Goal: Task Accomplishment & Management: Use online tool/utility

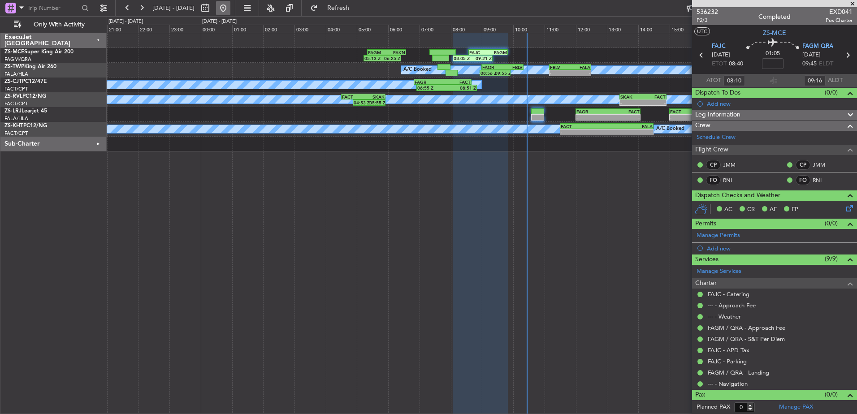
click at [230, 11] on button at bounding box center [223, 8] width 14 height 14
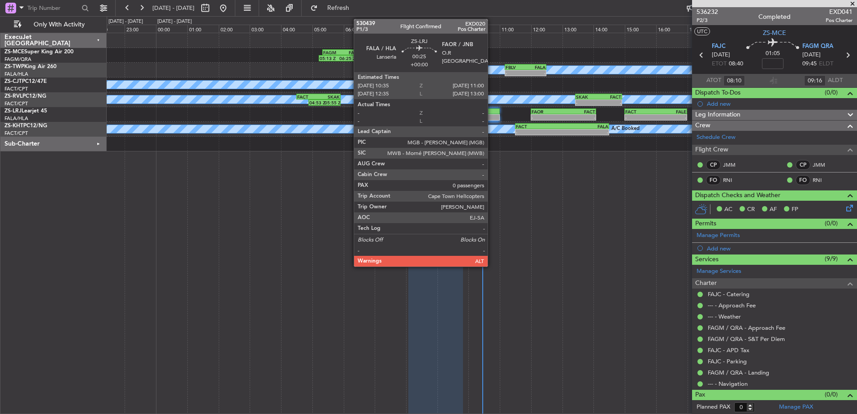
click at [492, 112] on div at bounding box center [493, 112] width 13 height 6
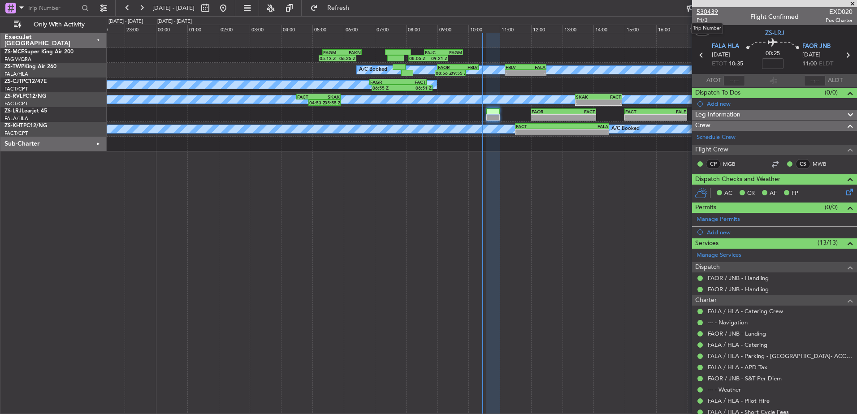
click at [710, 9] on span "530439" at bounding box center [708, 11] width 22 height 9
type input "10:21"
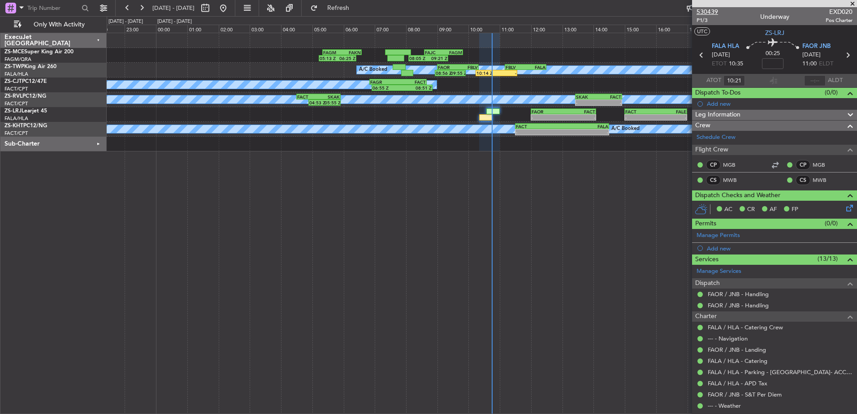
type input "10:31"
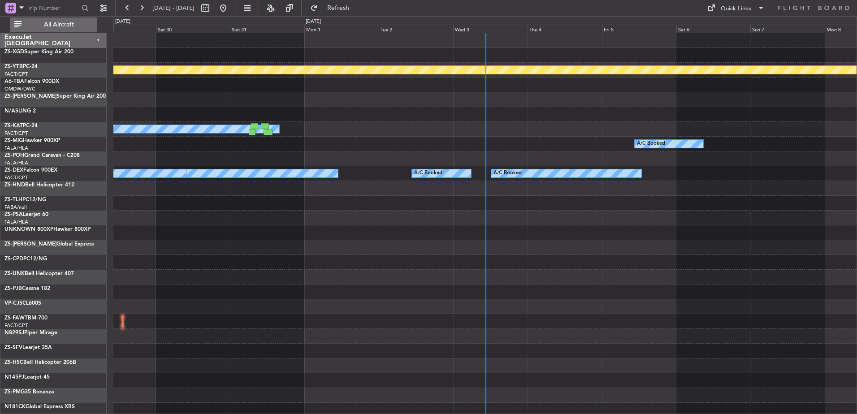
click at [67, 24] on span "All Aircraft" at bounding box center [58, 25] width 71 height 6
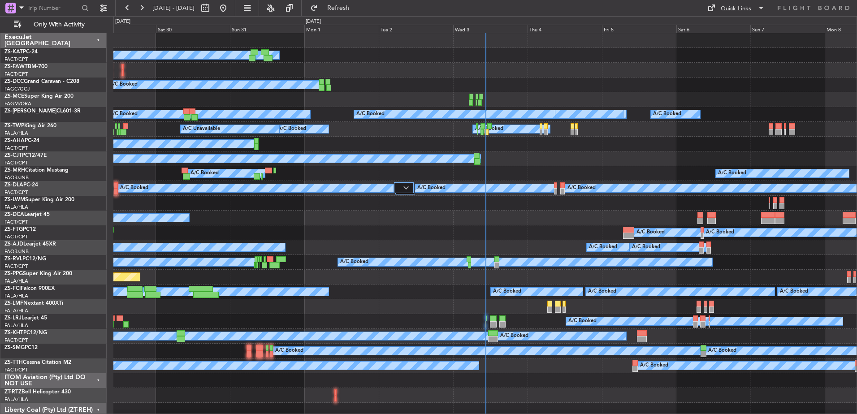
click at [101, 39] on div "ExecuJet [GEOGRAPHIC_DATA]" at bounding box center [53, 40] width 106 height 15
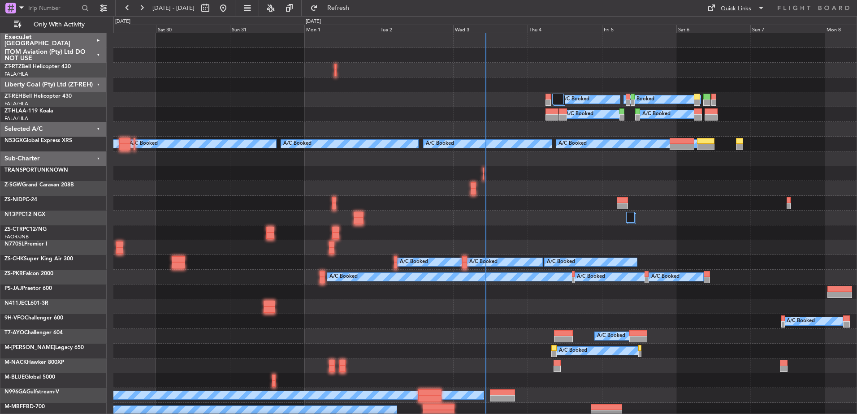
click at [97, 53] on div "ITOM Aviation (Pty) Ltd DO NOT USE" at bounding box center [53, 55] width 106 height 15
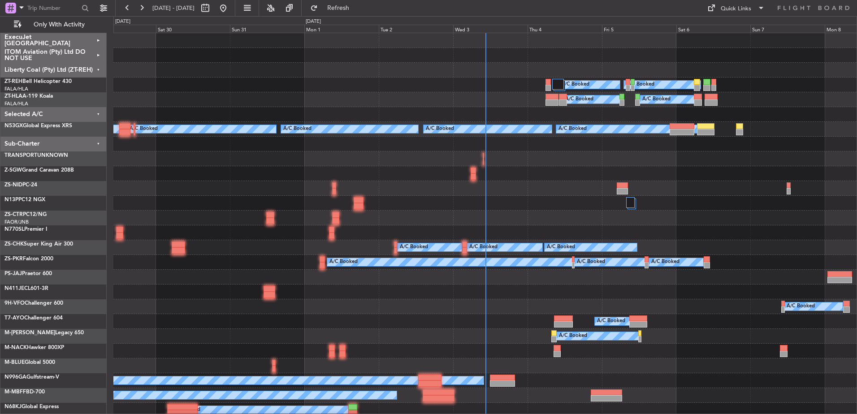
click at [99, 68] on div "Liberty Coal (Pty) Ltd (ZT-REH)" at bounding box center [53, 70] width 106 height 15
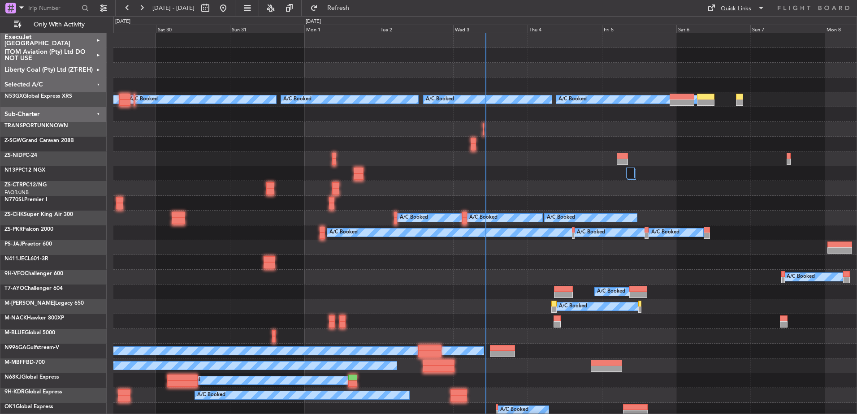
click at [97, 85] on div "Selected A/C" at bounding box center [53, 85] width 106 height 15
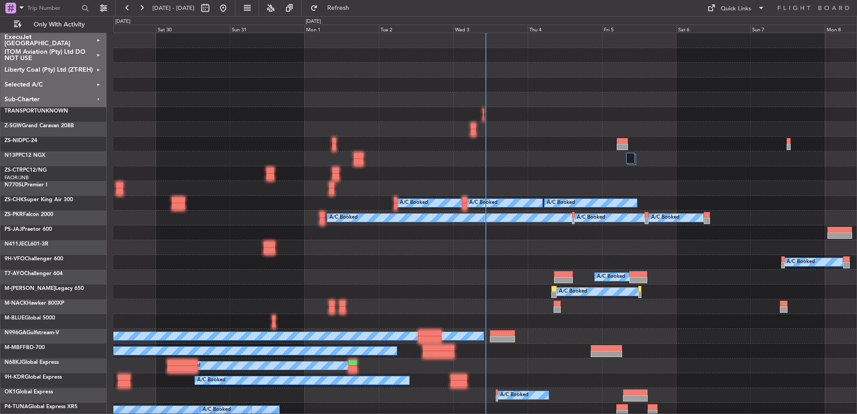
click at [99, 98] on div "Sub-Charter" at bounding box center [53, 99] width 106 height 15
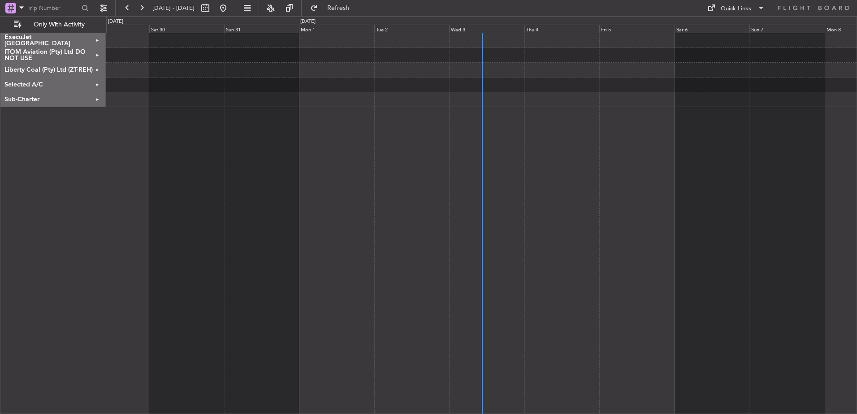
click at [98, 39] on div "ExecuJet [GEOGRAPHIC_DATA]" at bounding box center [52, 40] width 105 height 15
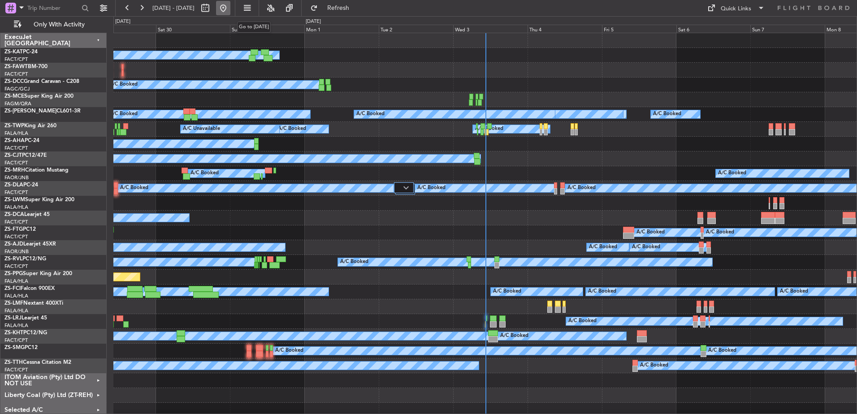
click at [230, 8] on button at bounding box center [223, 8] width 14 height 14
click at [61, 22] on span "Only With Activity" at bounding box center [58, 25] width 71 height 6
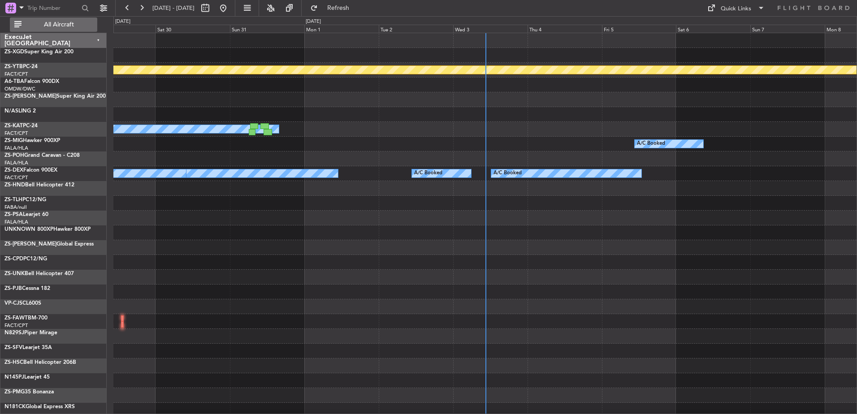
click at [61, 22] on span "All Aircraft" at bounding box center [58, 25] width 71 height 6
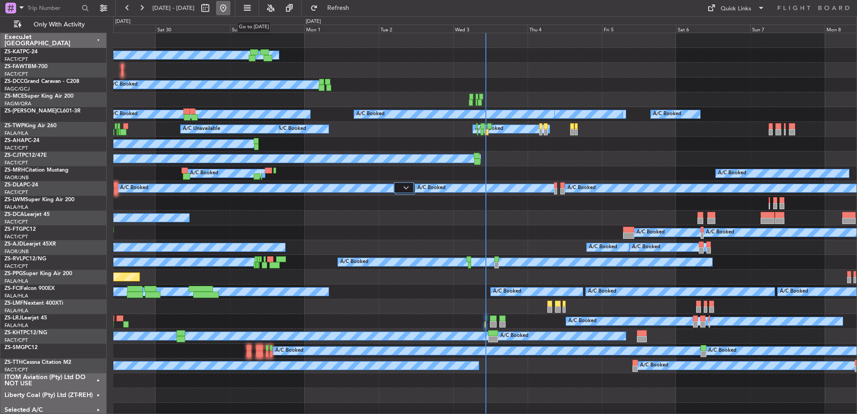
click at [230, 8] on button at bounding box center [223, 8] width 14 height 14
